Goal: Transaction & Acquisition: Book appointment/travel/reservation

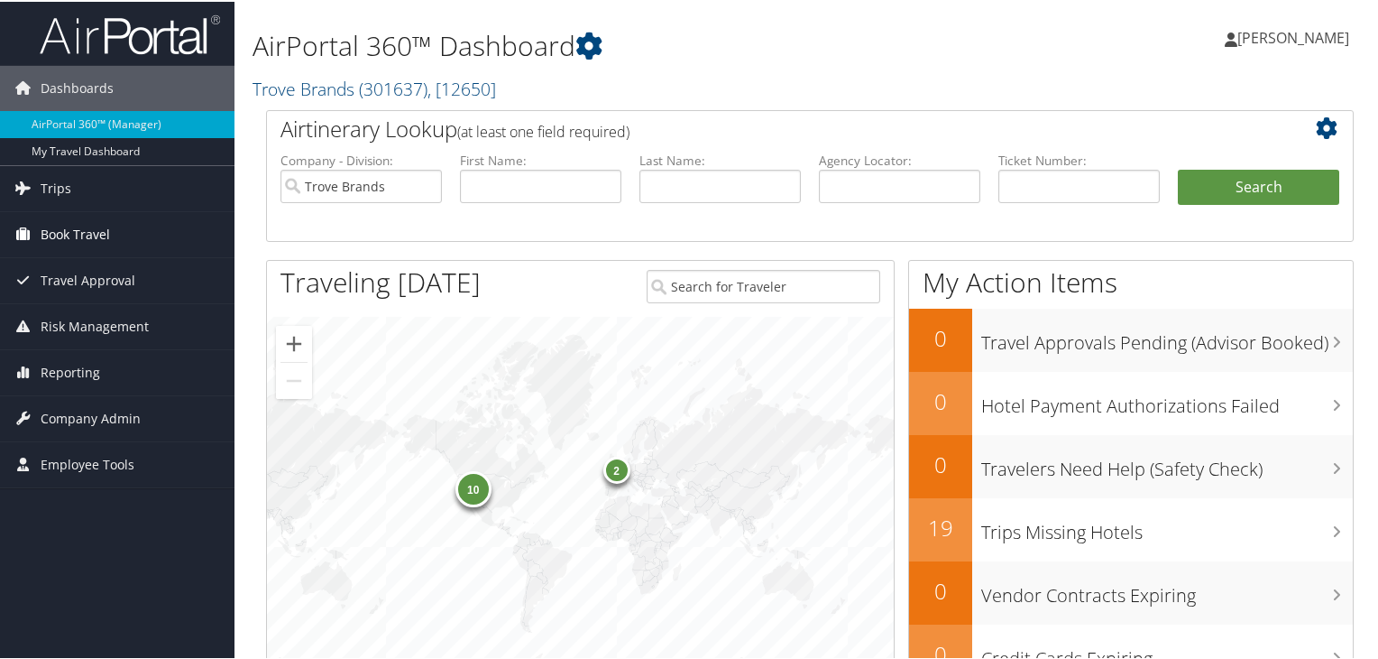
click at [108, 235] on span "Book Travel" at bounding box center [75, 232] width 69 height 45
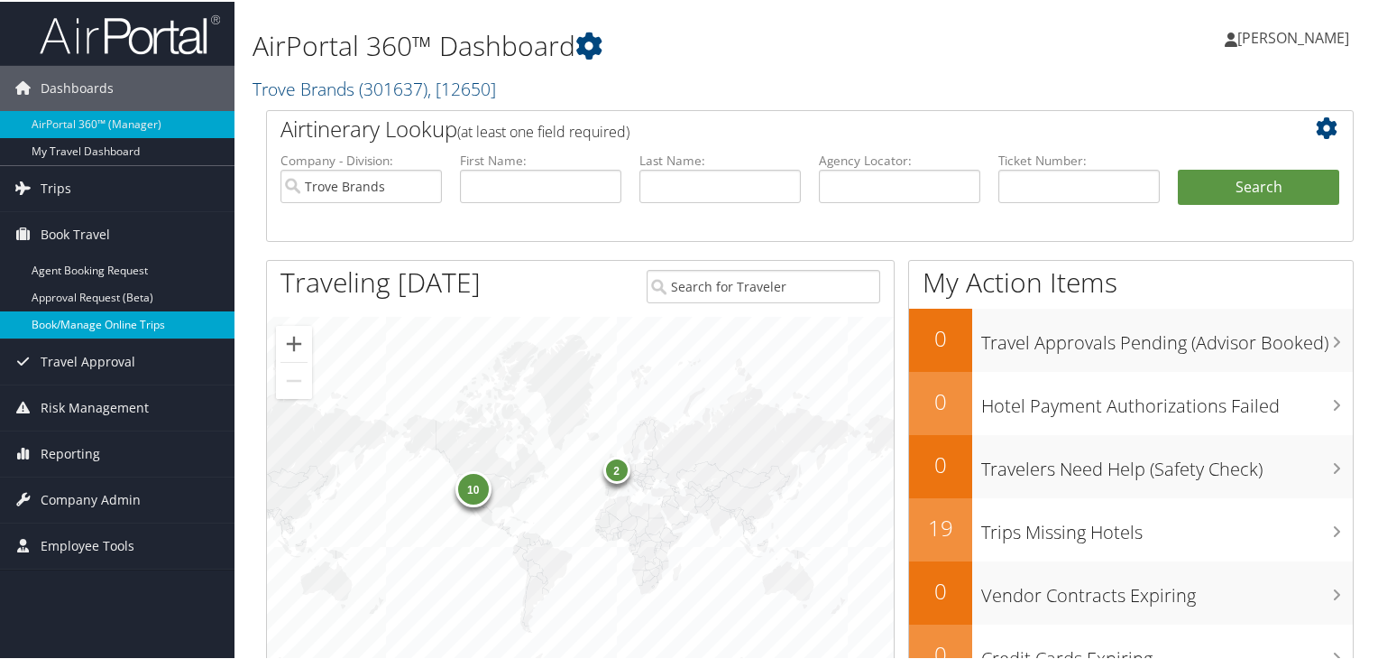
click at [125, 321] on link "Book/Manage Online Trips" at bounding box center [117, 322] width 235 height 27
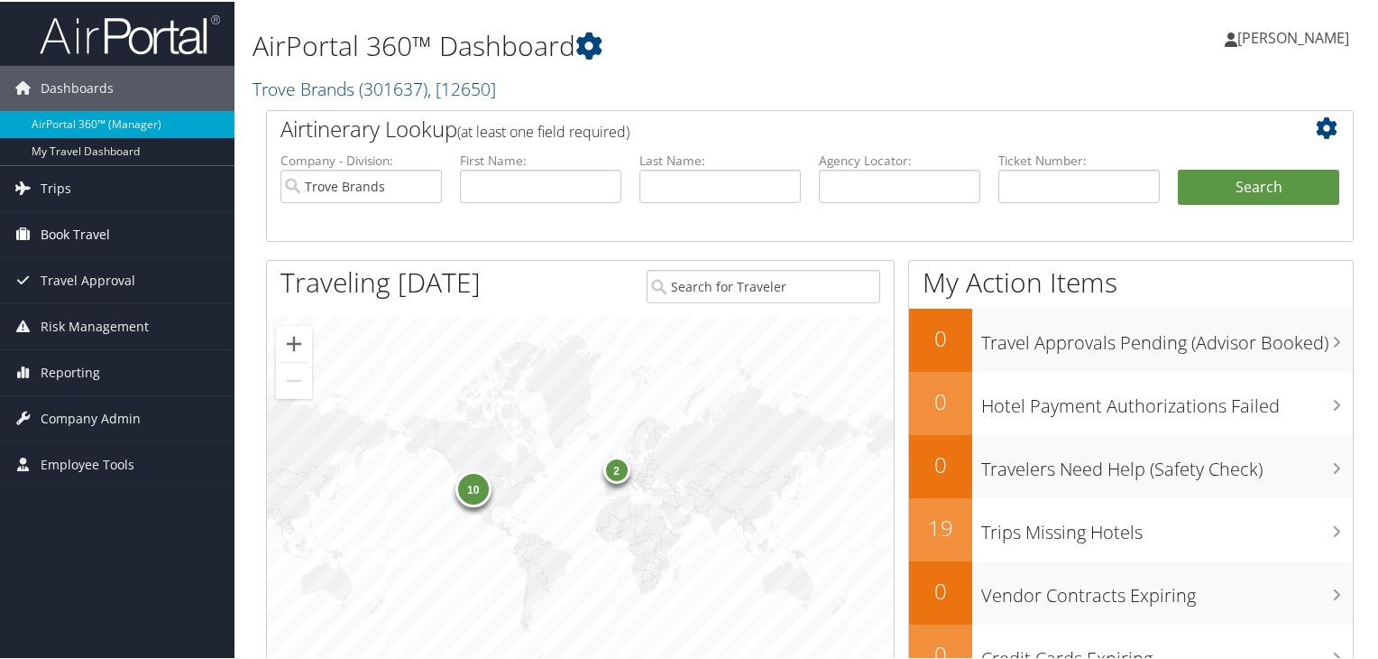
click at [144, 237] on link "Book Travel" at bounding box center [117, 232] width 235 height 45
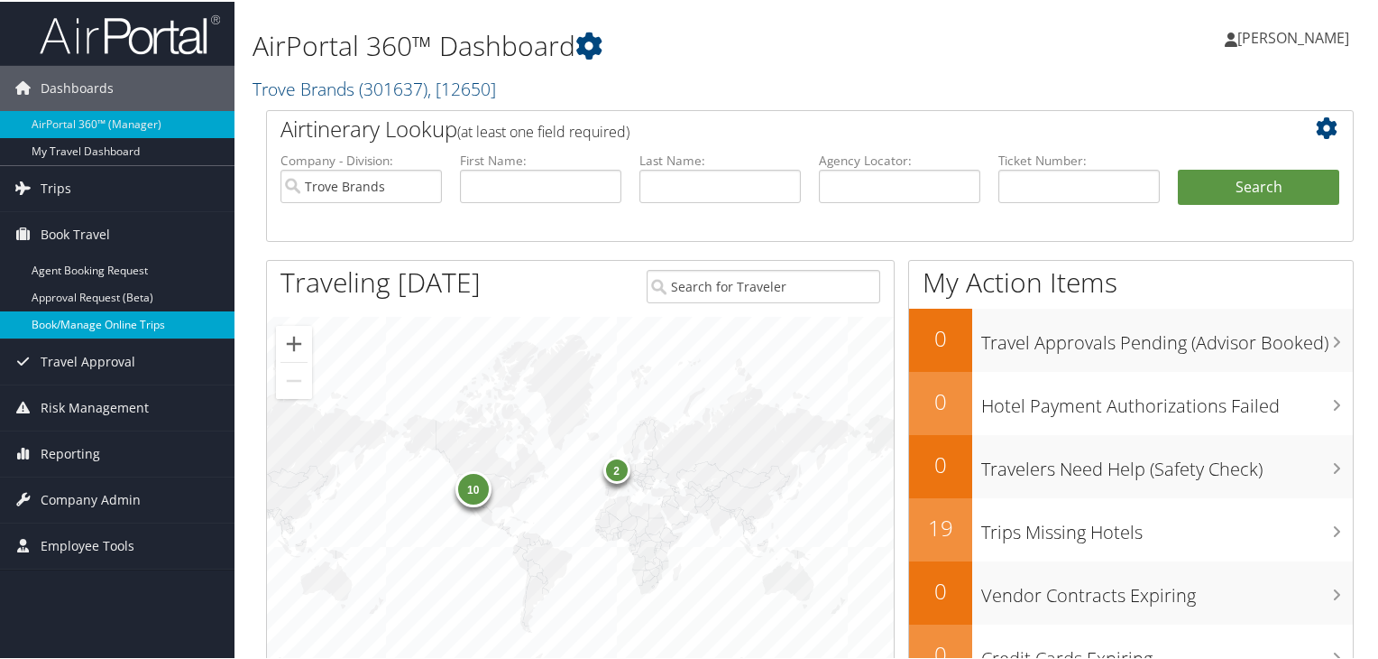
click at [117, 322] on link "Book/Manage Online Trips" at bounding box center [117, 322] width 235 height 27
